Goal: Book appointment/travel/reservation

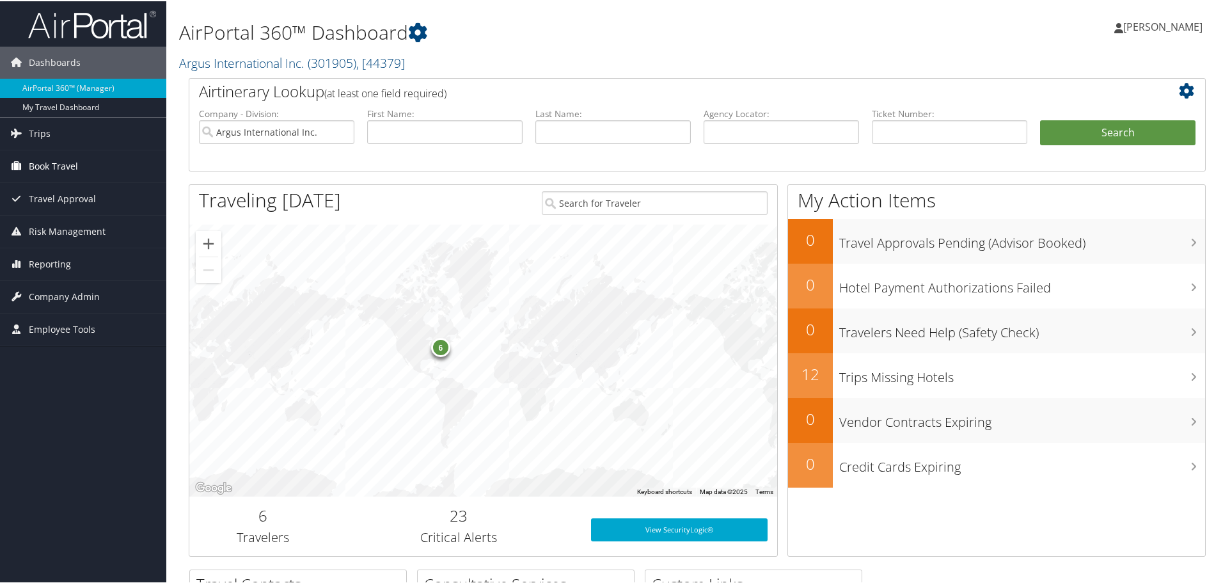
click at [54, 170] on span "Book Travel" at bounding box center [53, 165] width 49 height 32
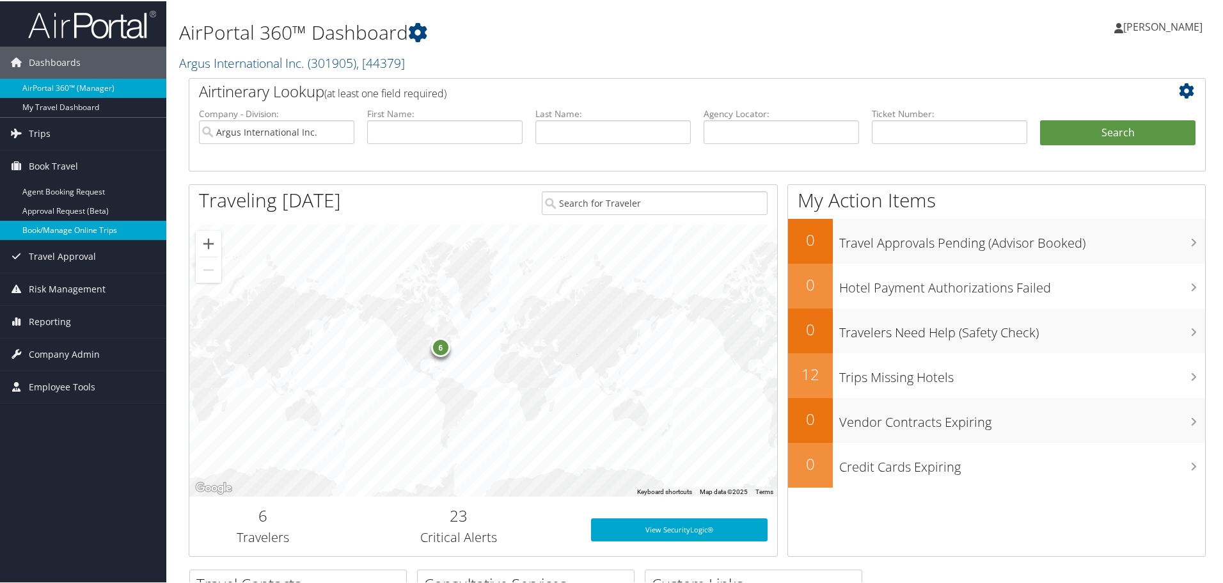
click at [57, 232] on link "Book/Manage Online Trips" at bounding box center [83, 228] width 166 height 19
